Goal: Task Accomplishment & Management: Use online tool/utility

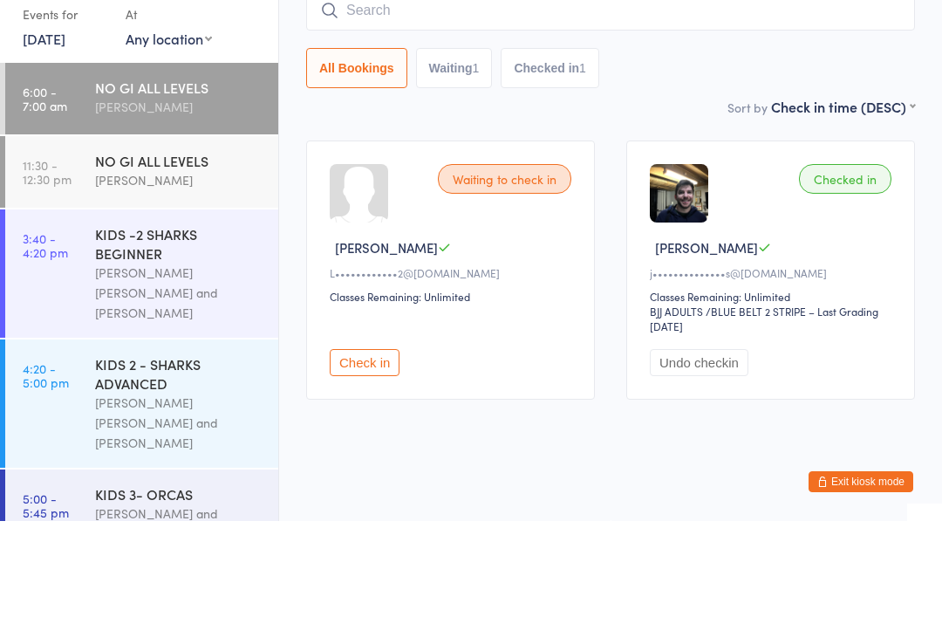
type input "H"
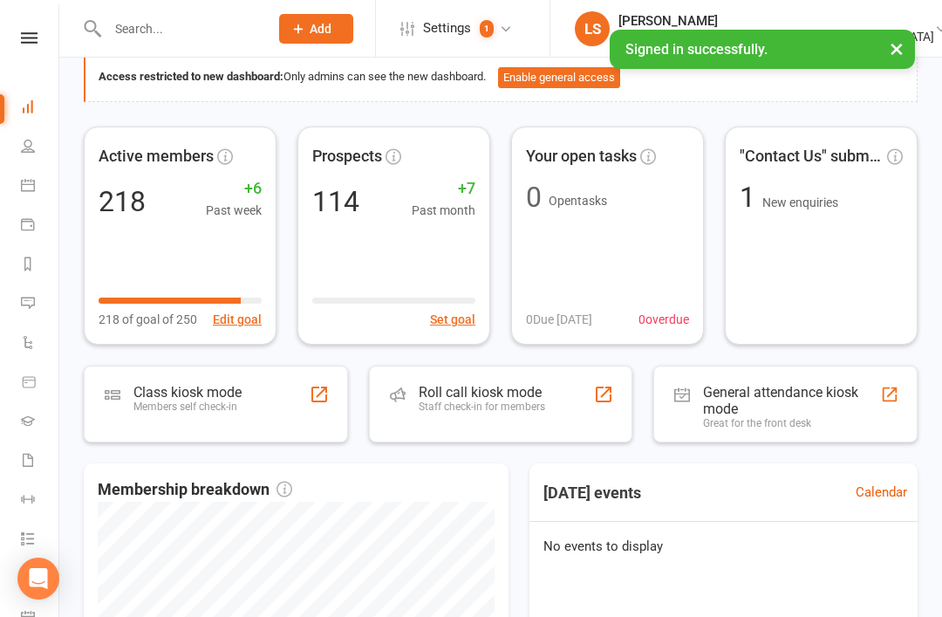
click at [436, 412] on div "Roll call kiosk mode Staff check-in for members" at bounding box center [482, 406] width 126 height 45
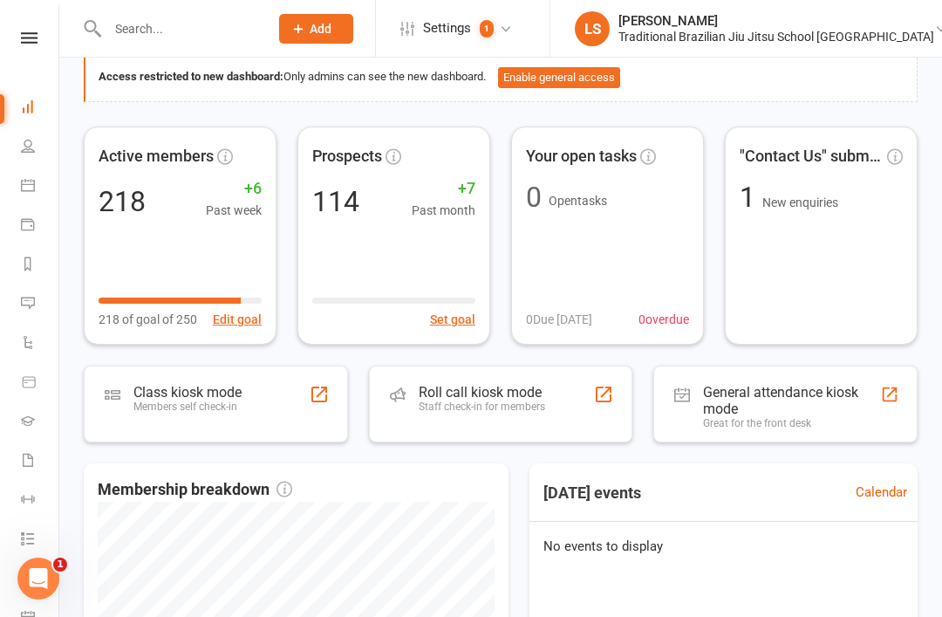
click at [435, 394] on div "Roll call kiosk mode" at bounding box center [482, 392] width 126 height 17
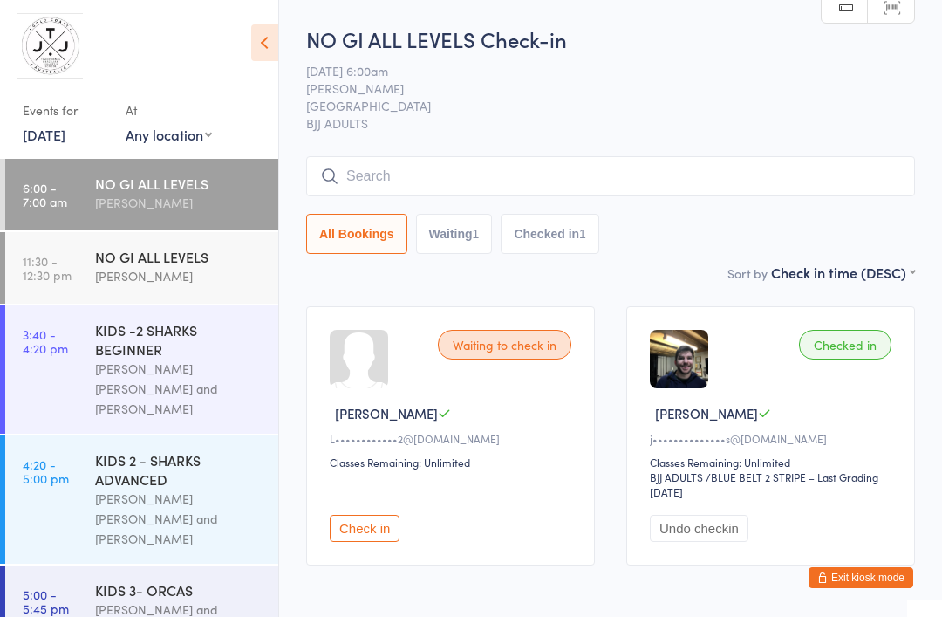
click at [854, 563] on div "Checked in James M j••••••••••••••s@hotmail.com Classes Remaining: Unlimited BJ…" at bounding box center [770, 435] width 289 height 259
click at [861, 571] on button "Exit kiosk mode" at bounding box center [861, 577] width 105 height 21
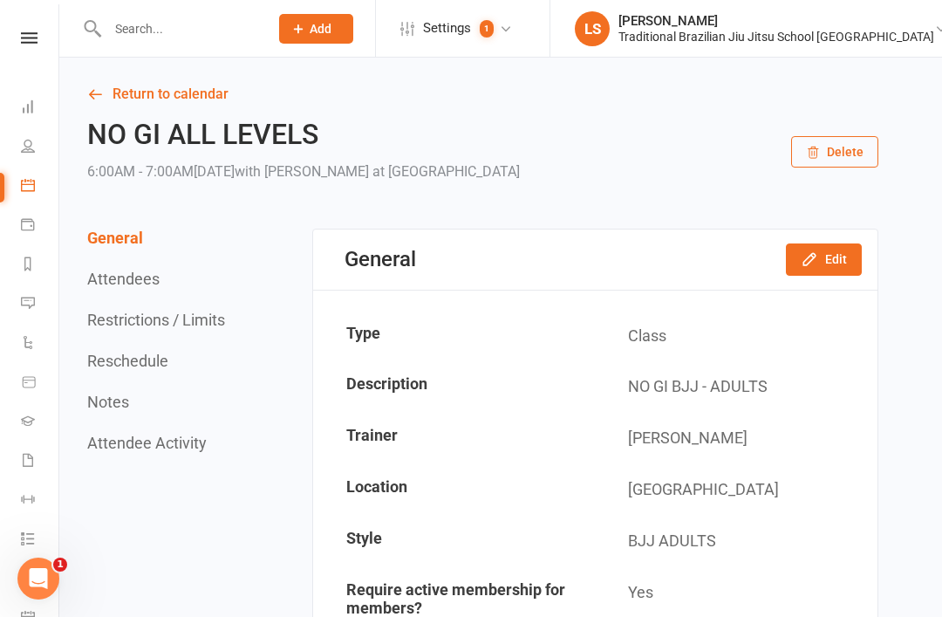
click at [28, 111] on icon at bounding box center [28, 106] width 14 height 14
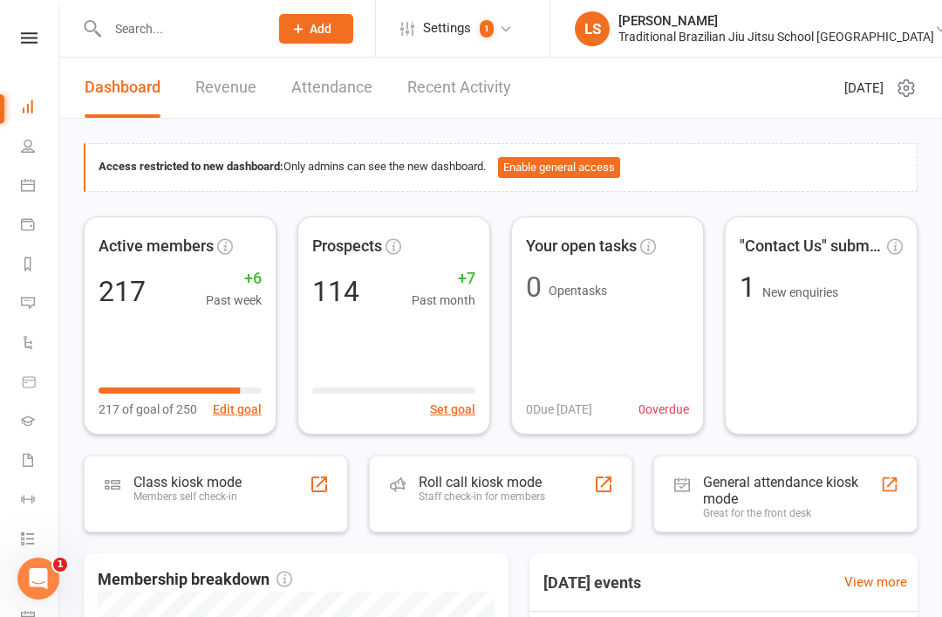
click at [480, 490] on div "Staff check-in for members" at bounding box center [482, 496] width 126 height 12
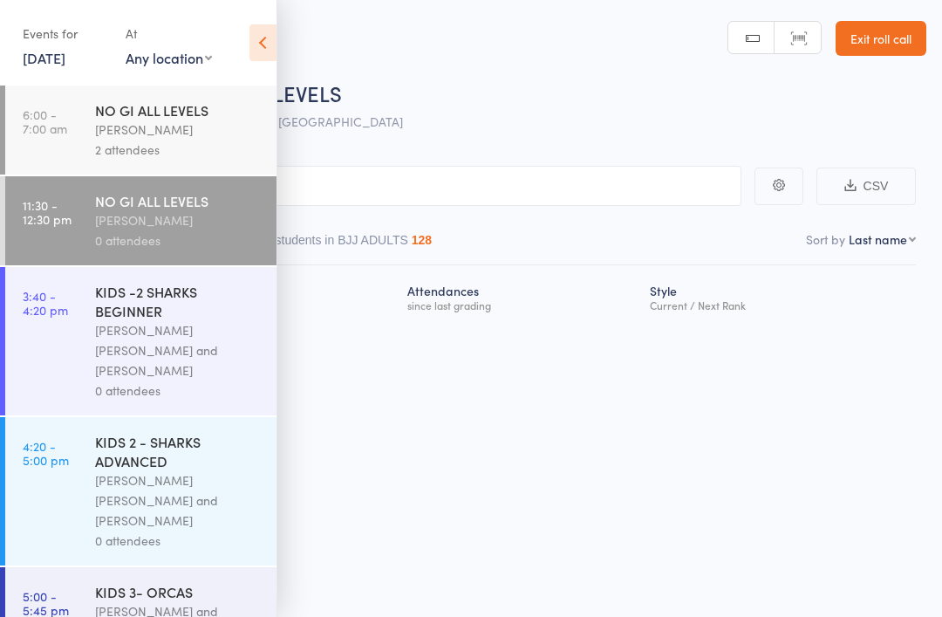
click at [253, 38] on icon at bounding box center [262, 42] width 27 height 37
